Goal: Task Accomplishment & Management: Use online tool/utility

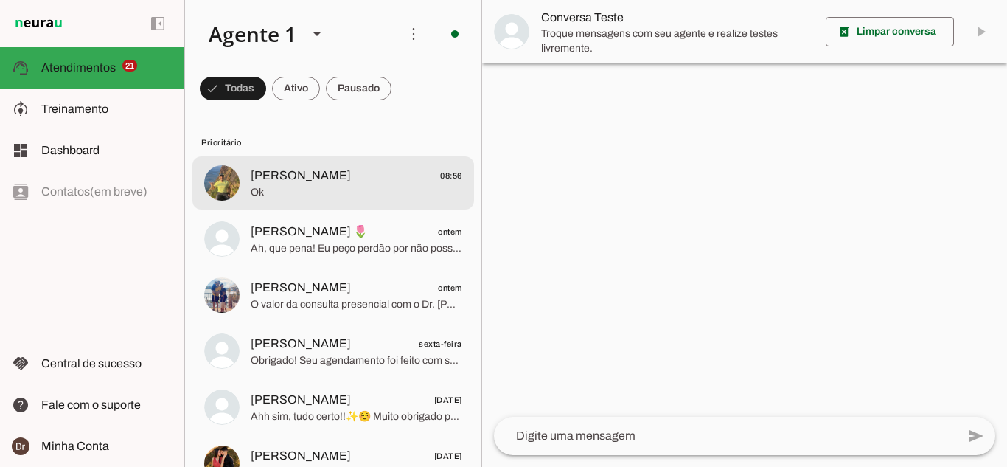
click at [290, 198] on span "Ok" at bounding box center [357, 192] width 212 height 15
